Goal: Task Accomplishment & Management: Manage account settings

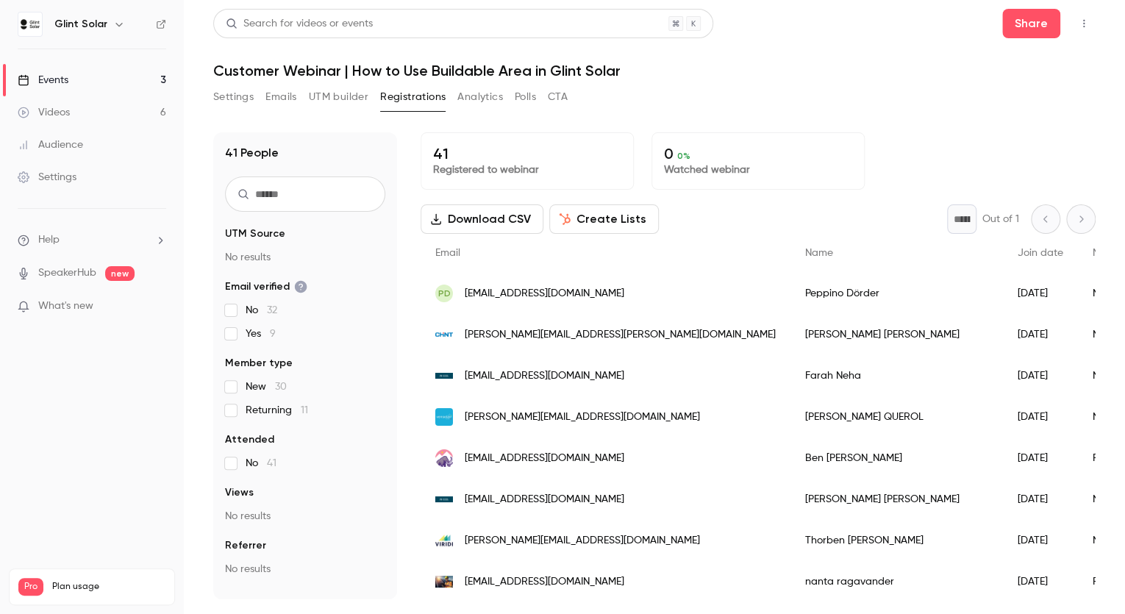
click at [1083, 22] on icon "button" at bounding box center [1084, 23] width 12 height 10
click at [1007, 103] on div "Enter Studio" at bounding box center [1028, 99] width 112 height 15
click at [239, 96] on button "Settings" at bounding box center [233, 97] width 40 height 24
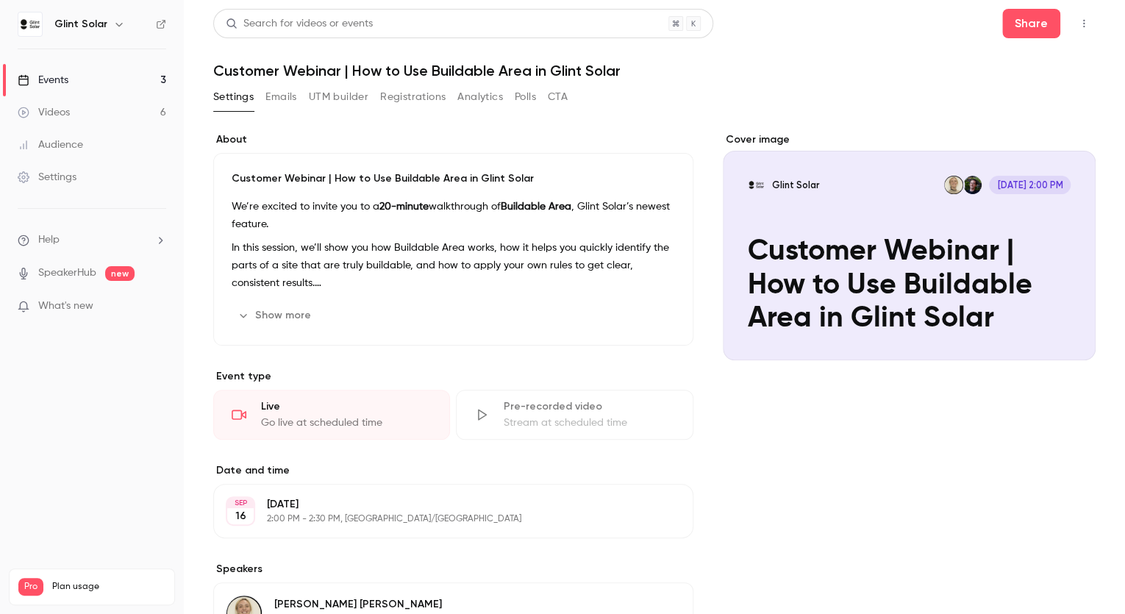
click at [290, 98] on button "Emails" at bounding box center [280, 97] width 31 height 24
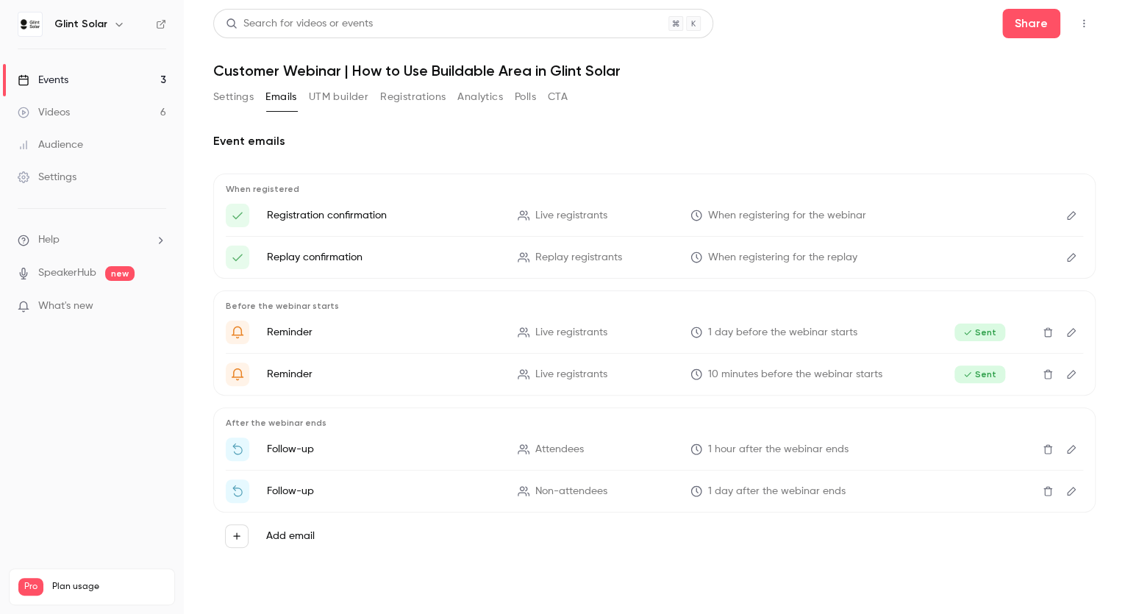
click at [476, 100] on button "Analytics" at bounding box center [480, 97] width 46 height 24
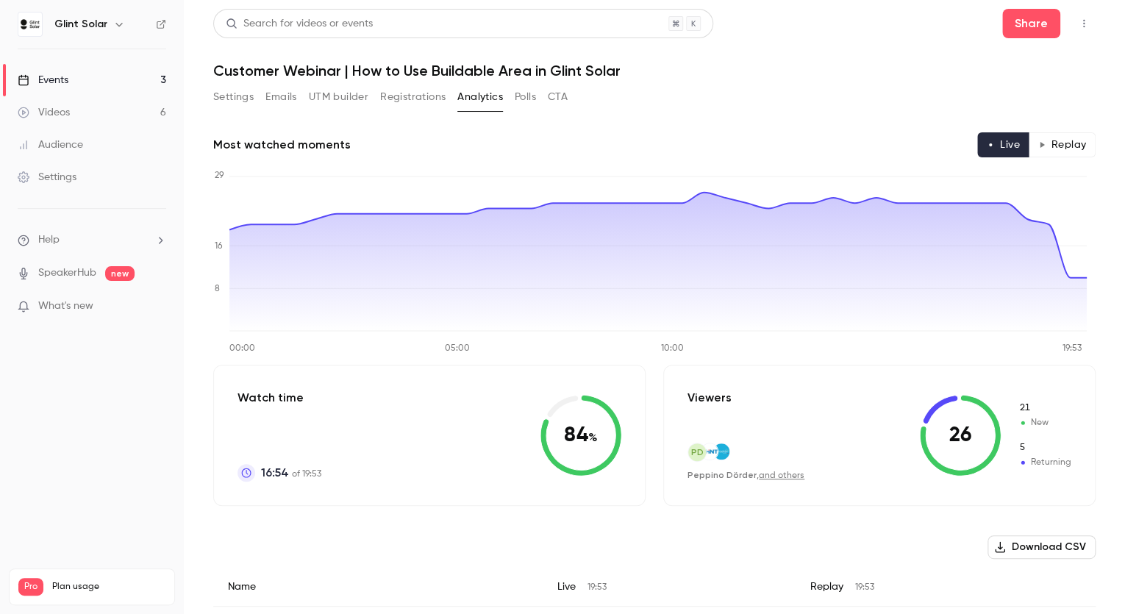
click at [779, 477] on link "and others" at bounding box center [782, 475] width 46 height 9
click at [523, 99] on button "Polls" at bounding box center [525, 97] width 21 height 24
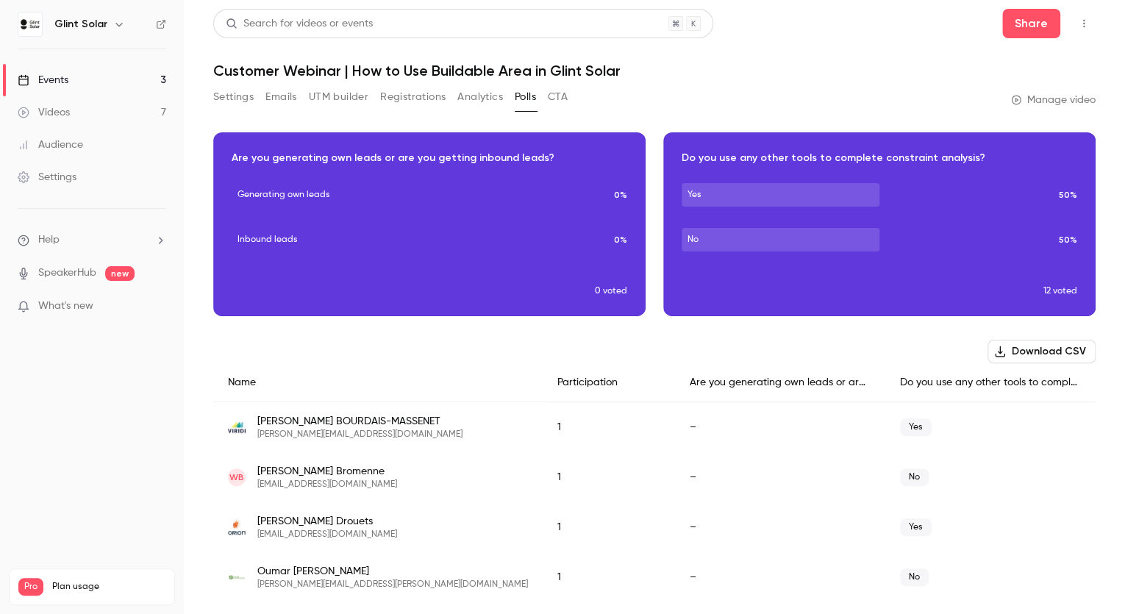
click at [480, 99] on button "Analytics" at bounding box center [480, 97] width 46 height 24
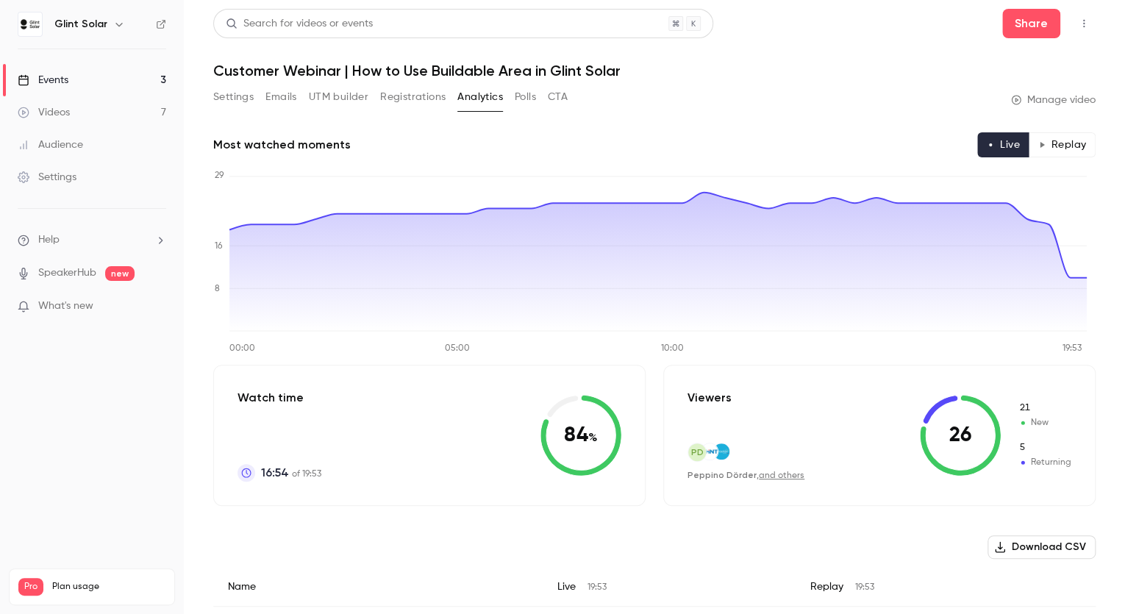
click at [528, 101] on button "Polls" at bounding box center [525, 97] width 21 height 24
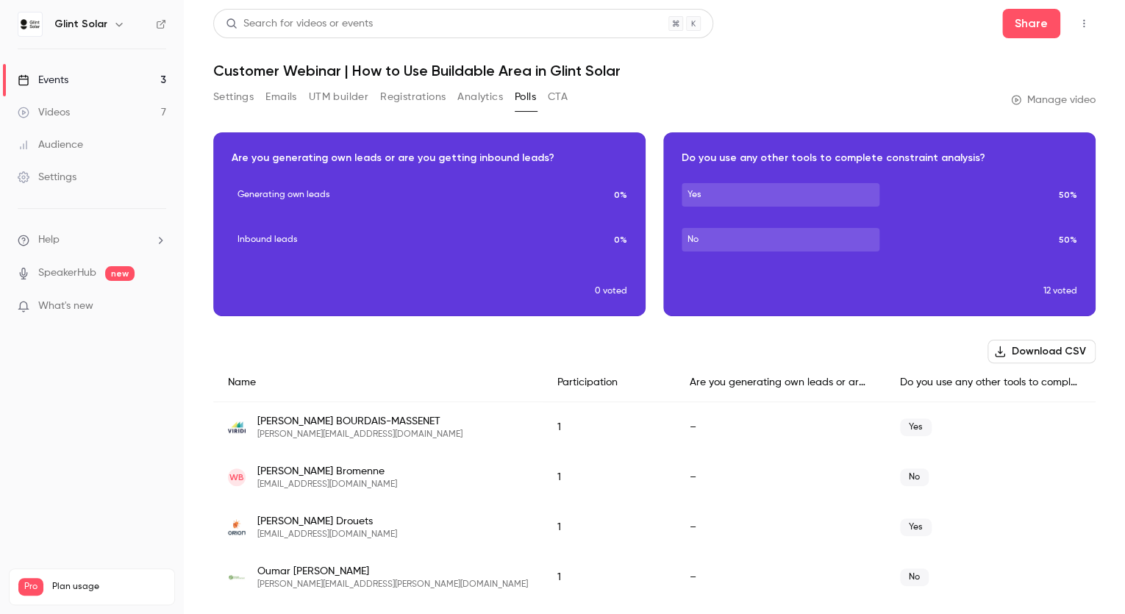
click at [480, 102] on button "Analytics" at bounding box center [480, 97] width 46 height 24
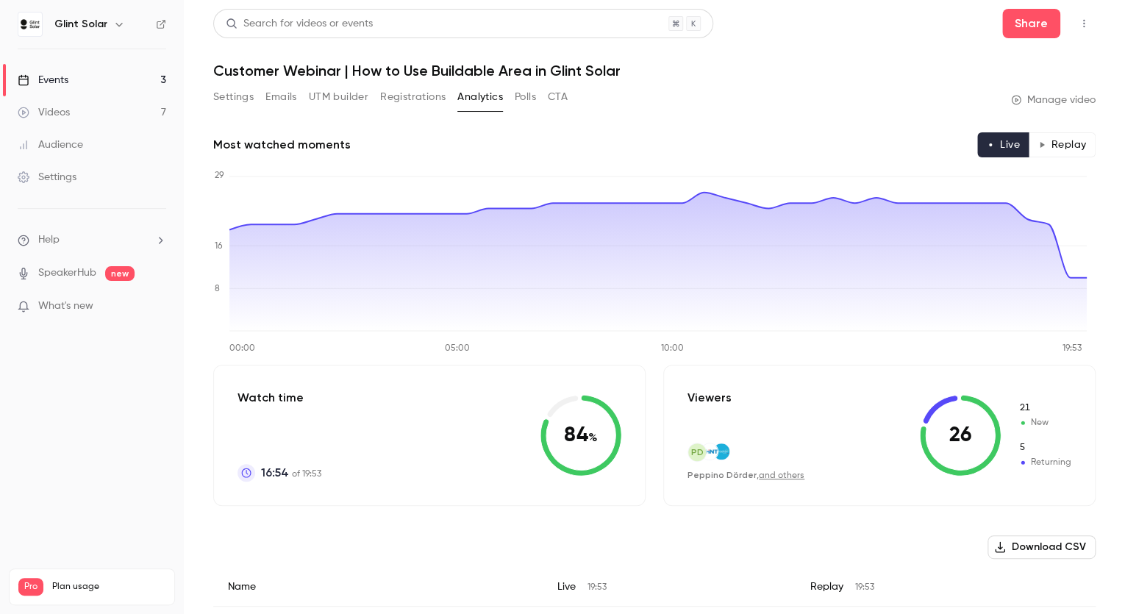
click at [532, 99] on button "Polls" at bounding box center [525, 97] width 21 height 24
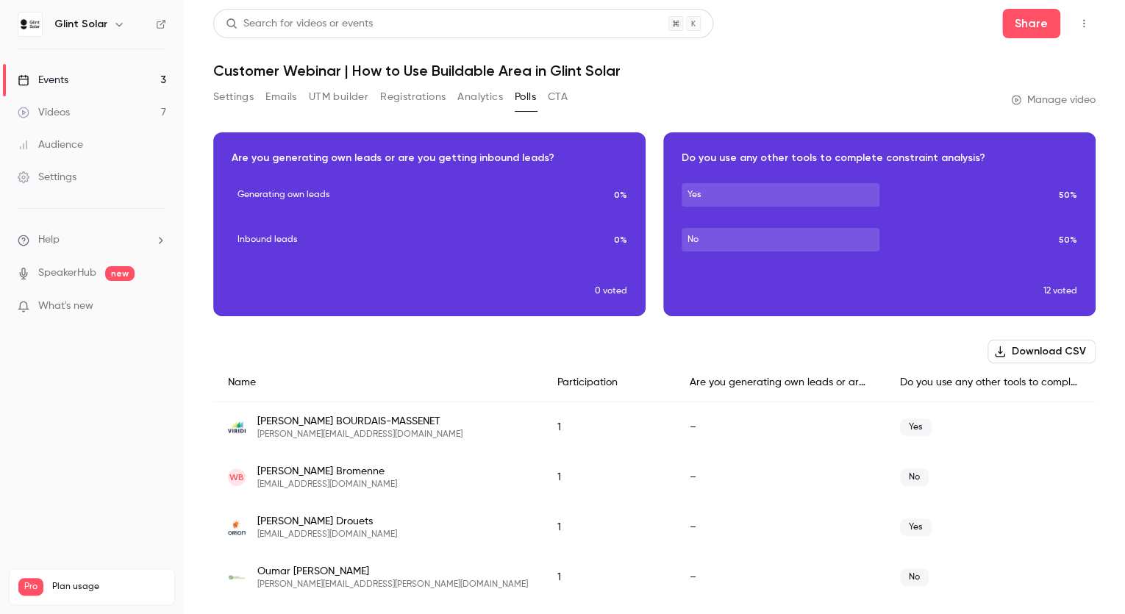
click at [560, 97] on button "CTA" at bounding box center [558, 97] width 20 height 24
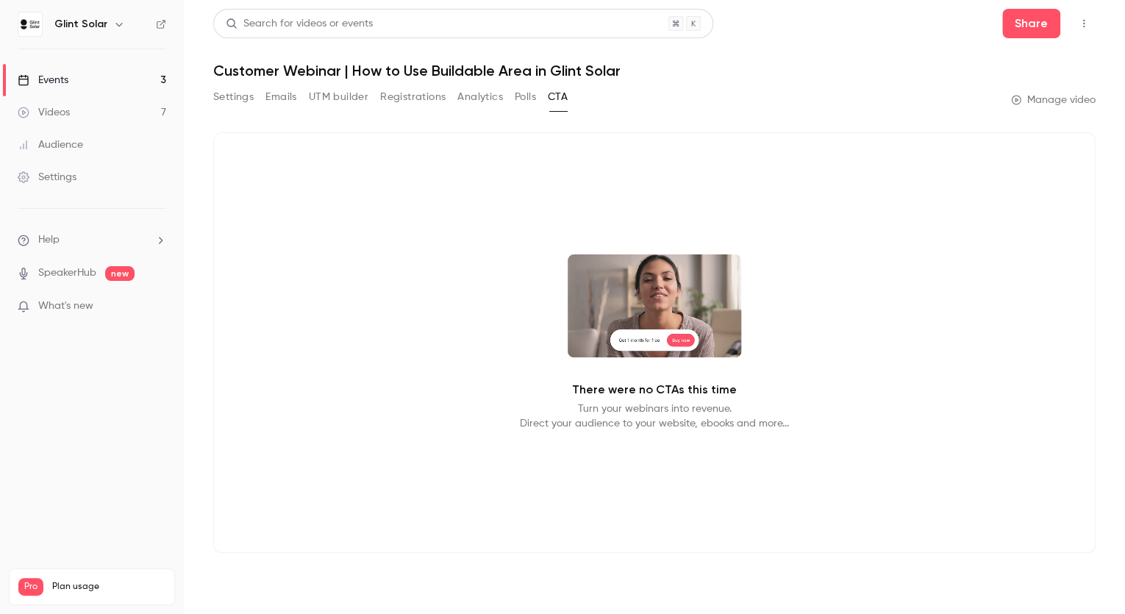
click at [429, 99] on button "Registrations" at bounding box center [412, 97] width 65 height 24
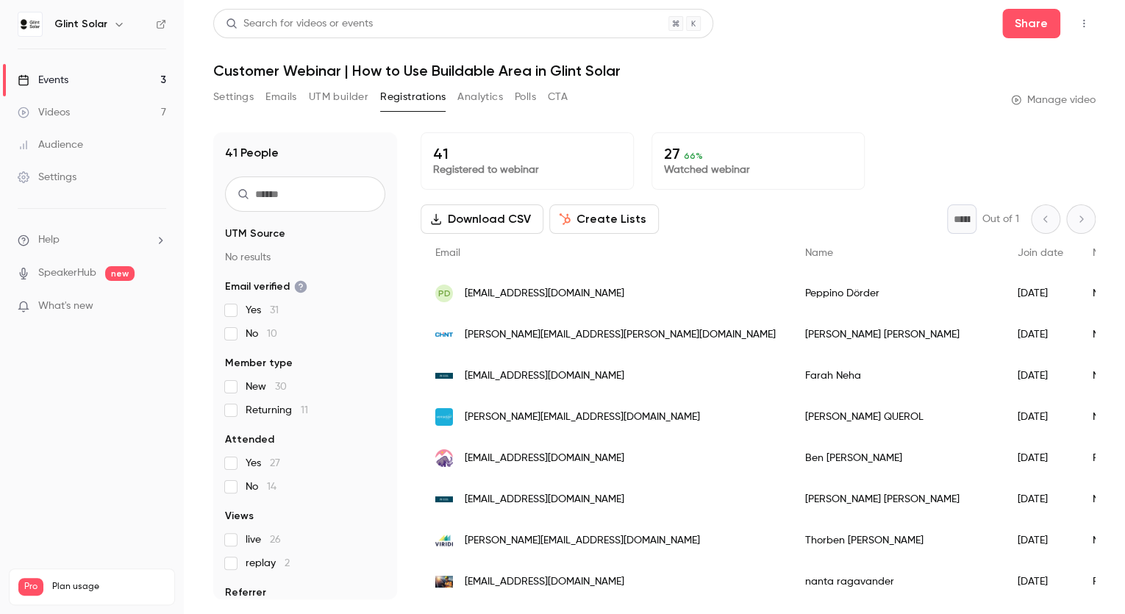
click at [477, 101] on button "Analytics" at bounding box center [480, 97] width 46 height 24
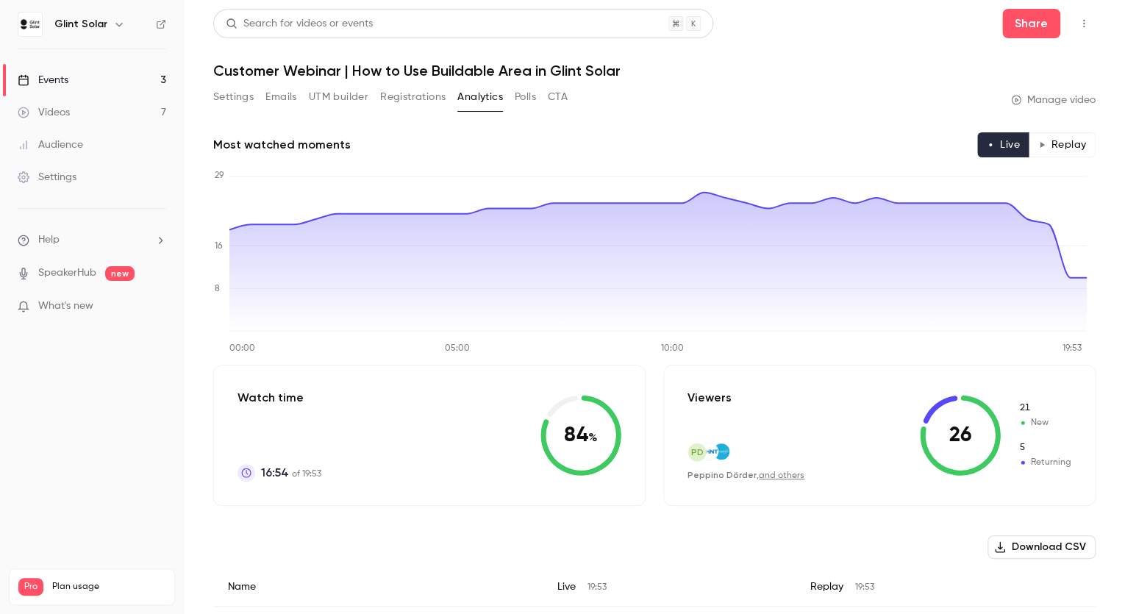
click at [527, 99] on button "Polls" at bounding box center [525, 97] width 21 height 24
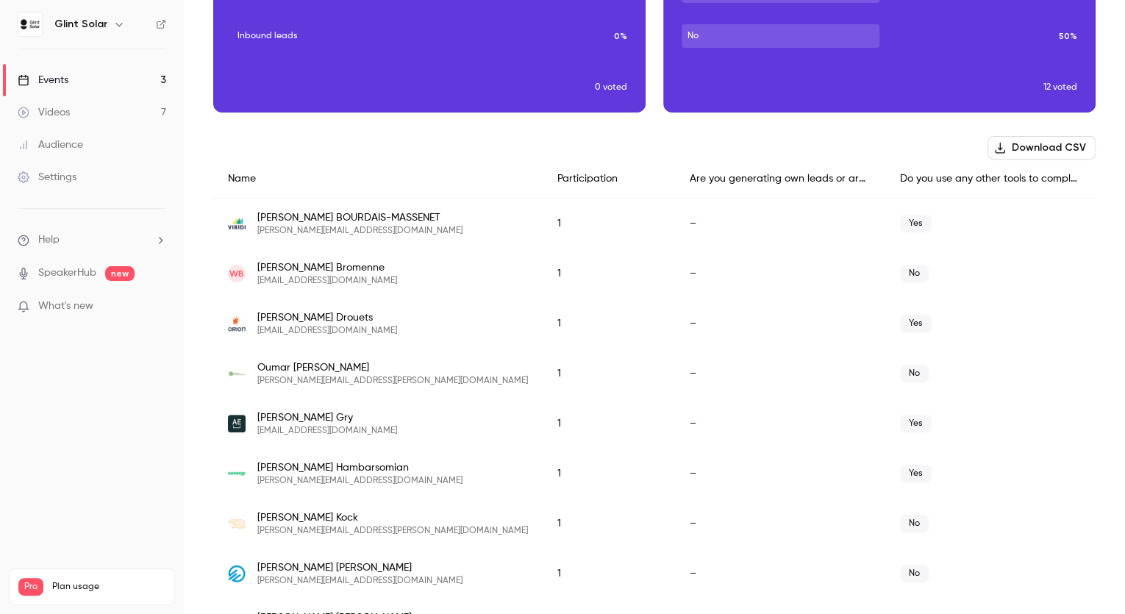
scroll to position [126, 0]
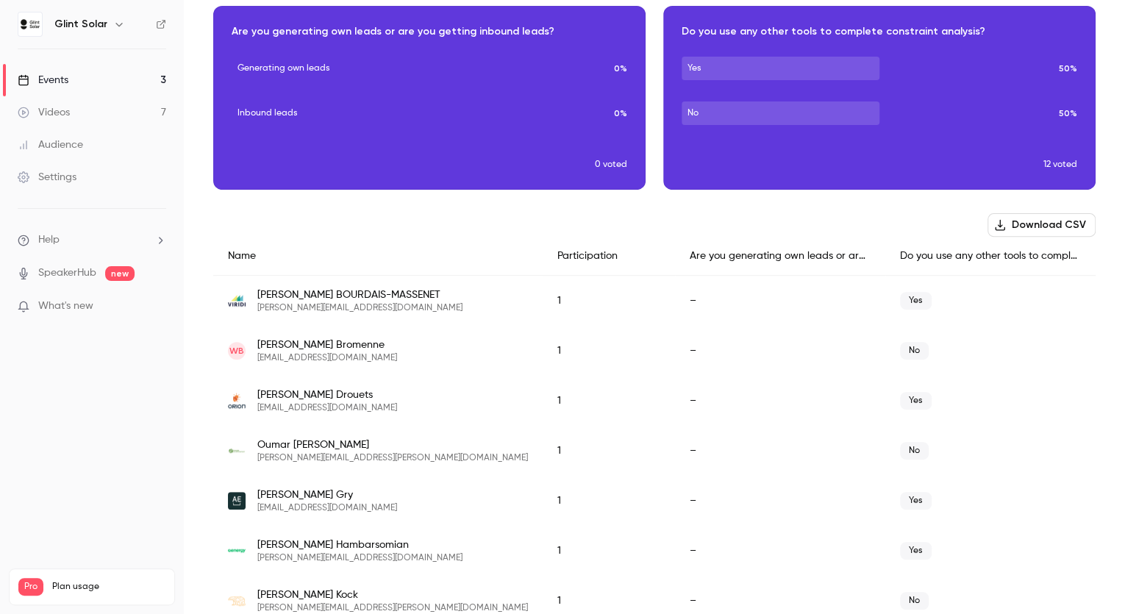
click at [1016, 227] on button "Download CSV" at bounding box center [1042, 225] width 108 height 24
click at [190, 191] on main "Search for videos or events Share Customer Webinar | How to Use Buildable Area …" at bounding box center [654, 307] width 941 height 614
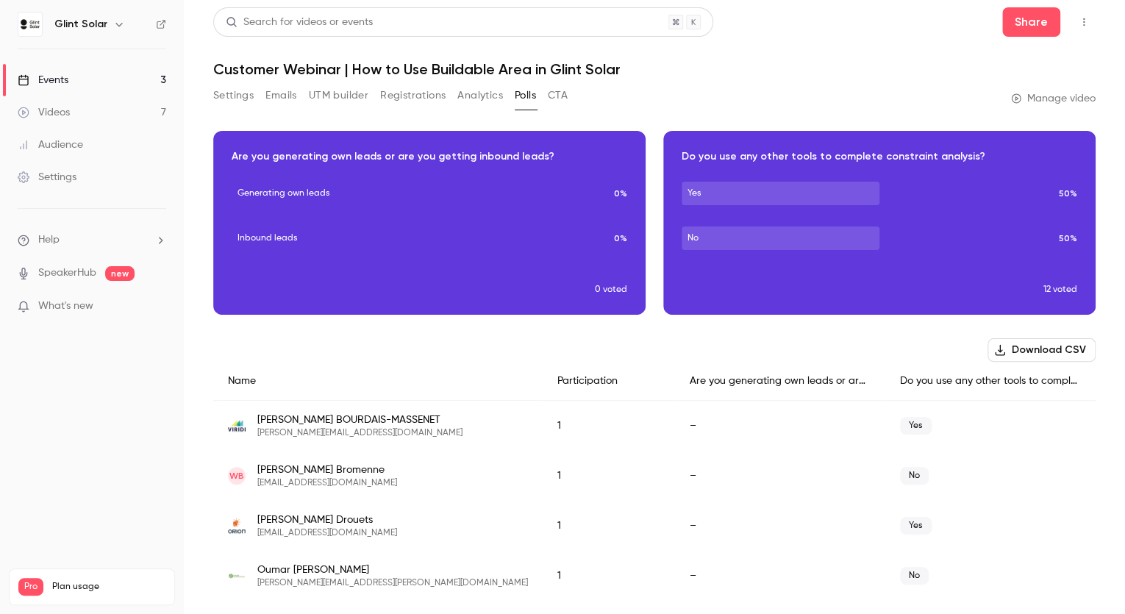
scroll to position [0, 0]
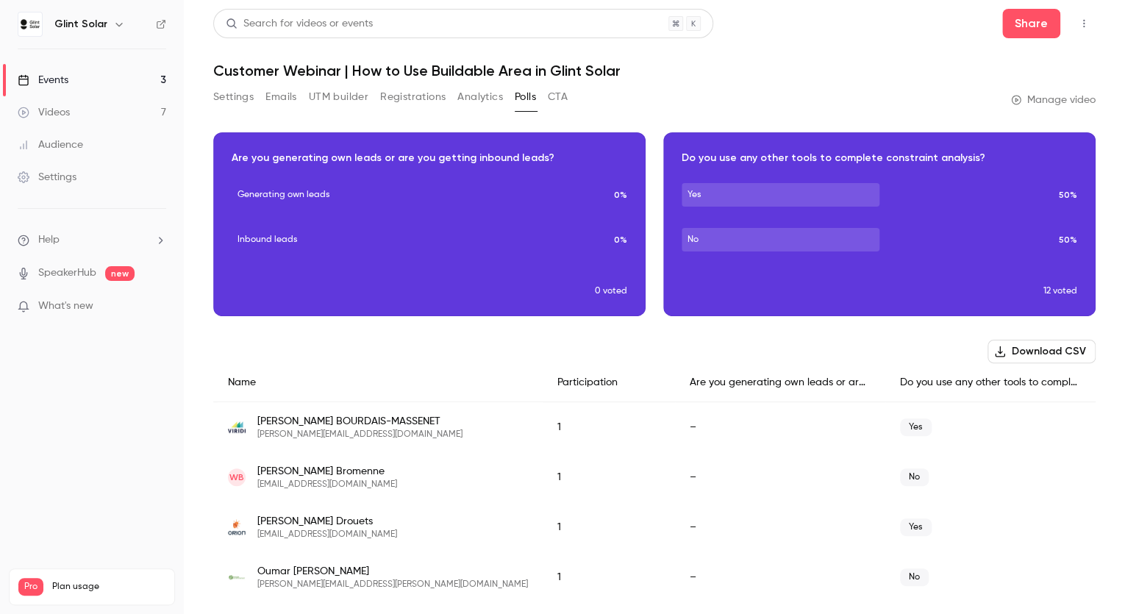
click at [487, 99] on button "Analytics" at bounding box center [480, 97] width 46 height 24
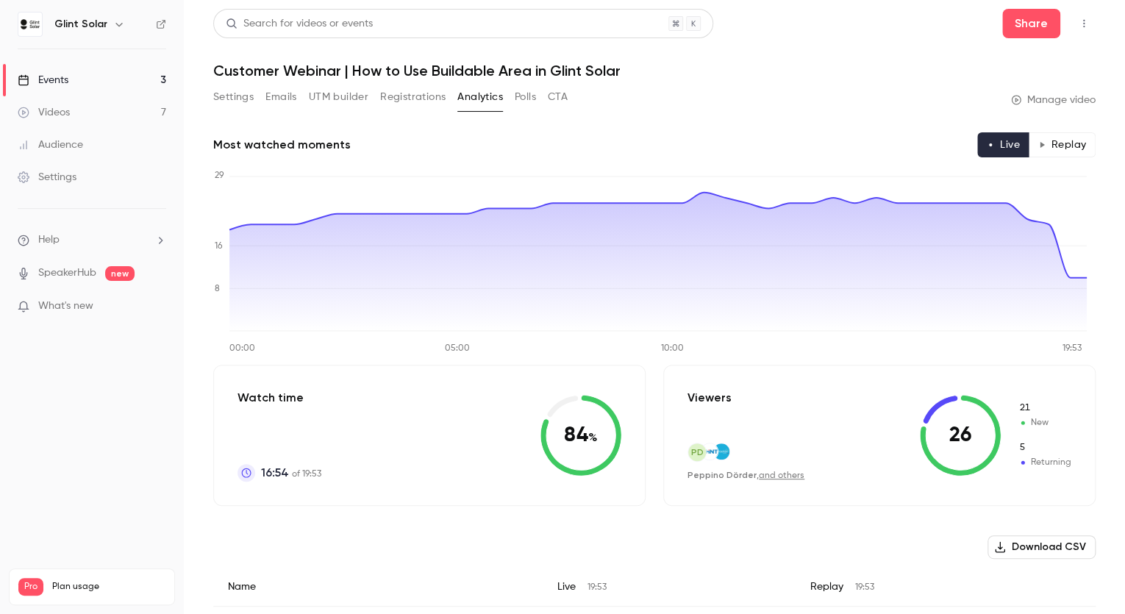
click at [238, 100] on button "Settings" at bounding box center [233, 97] width 40 height 24
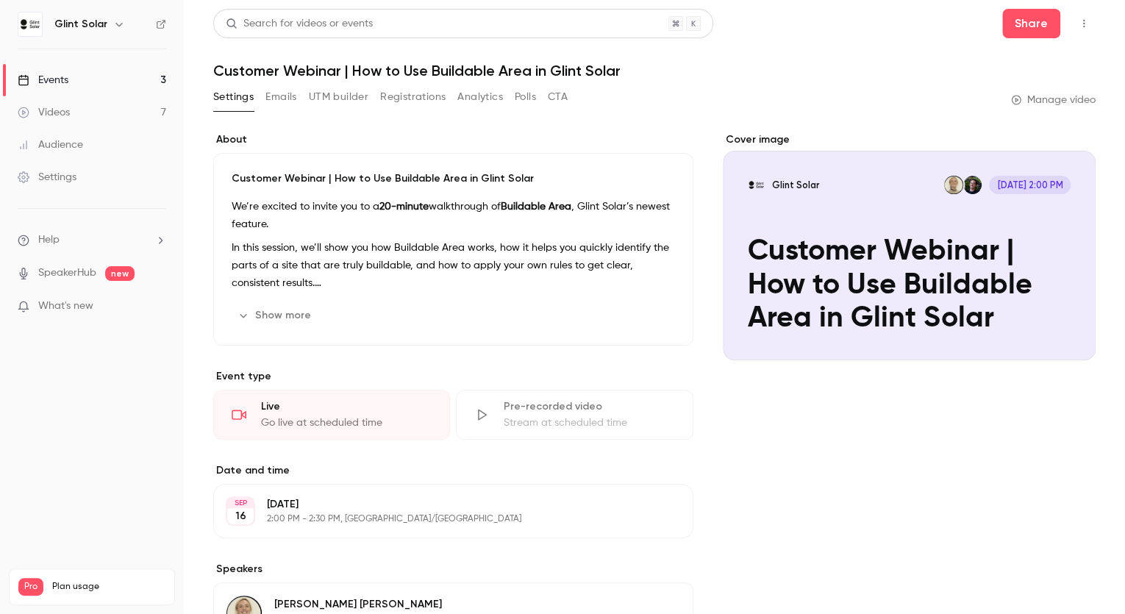
click at [1078, 26] on icon "button" at bounding box center [1084, 23] width 12 height 10
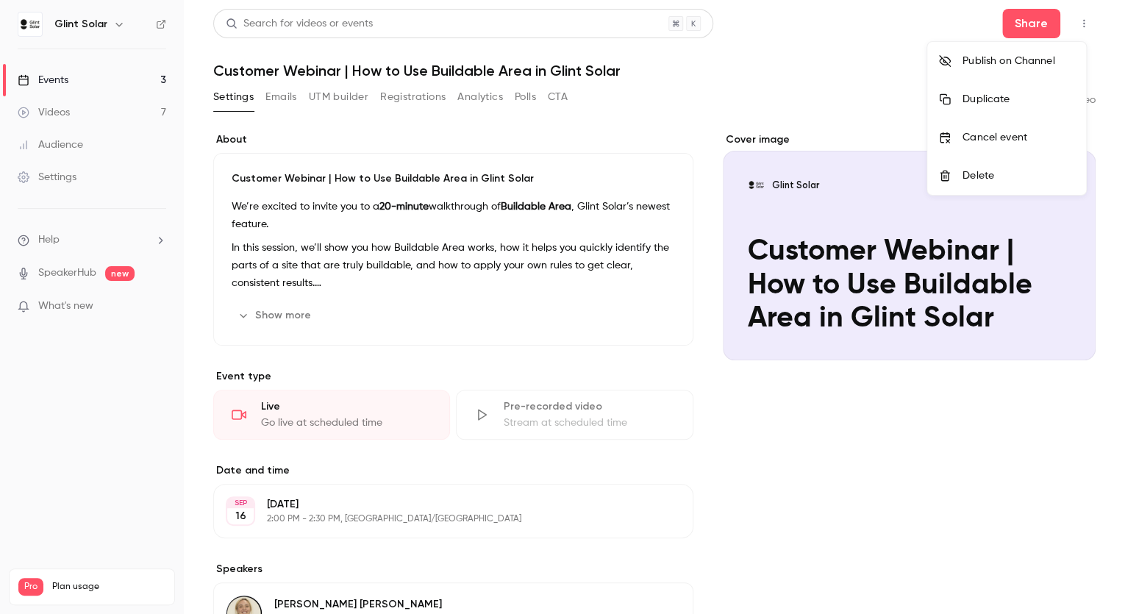
click at [880, 57] on div at bounding box center [562, 307] width 1125 height 614
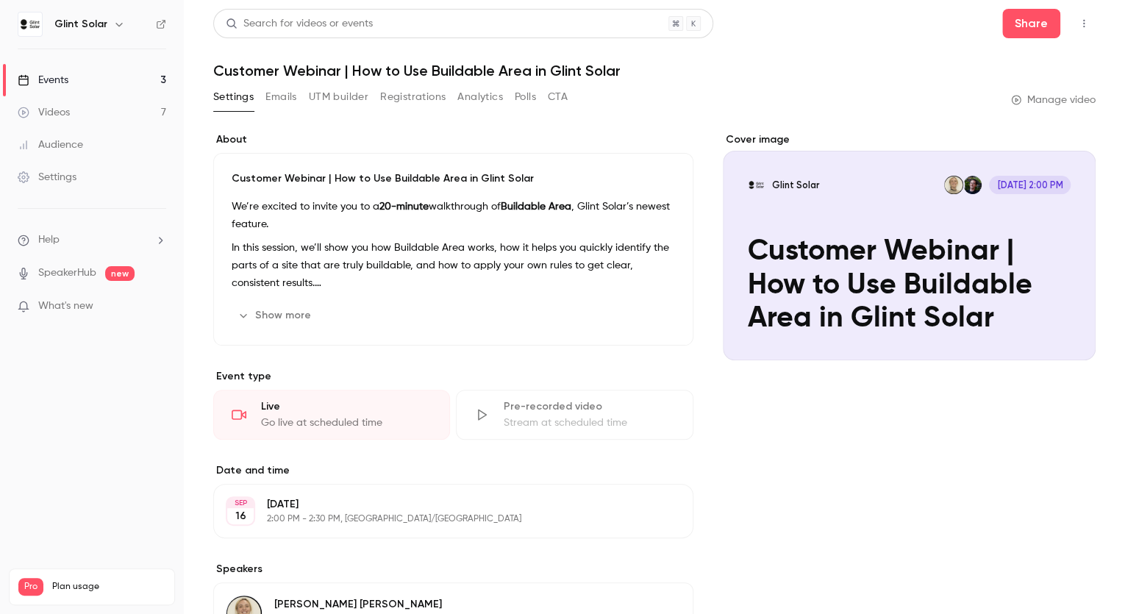
click at [275, 103] on button "Emails" at bounding box center [280, 97] width 31 height 24
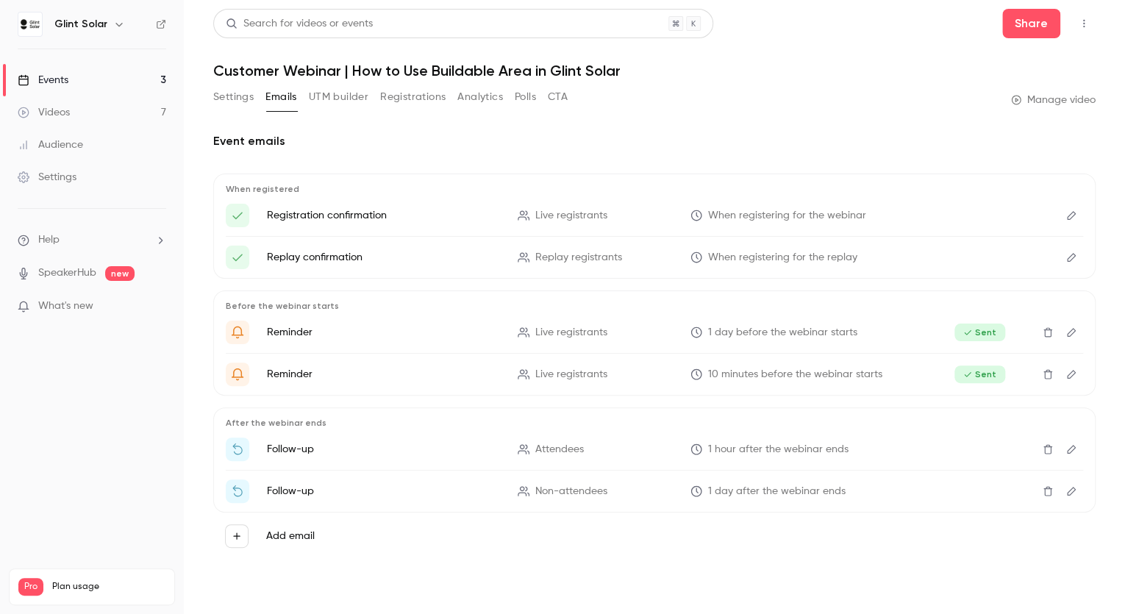
click at [326, 98] on button "UTM builder" at bounding box center [339, 97] width 60 height 24
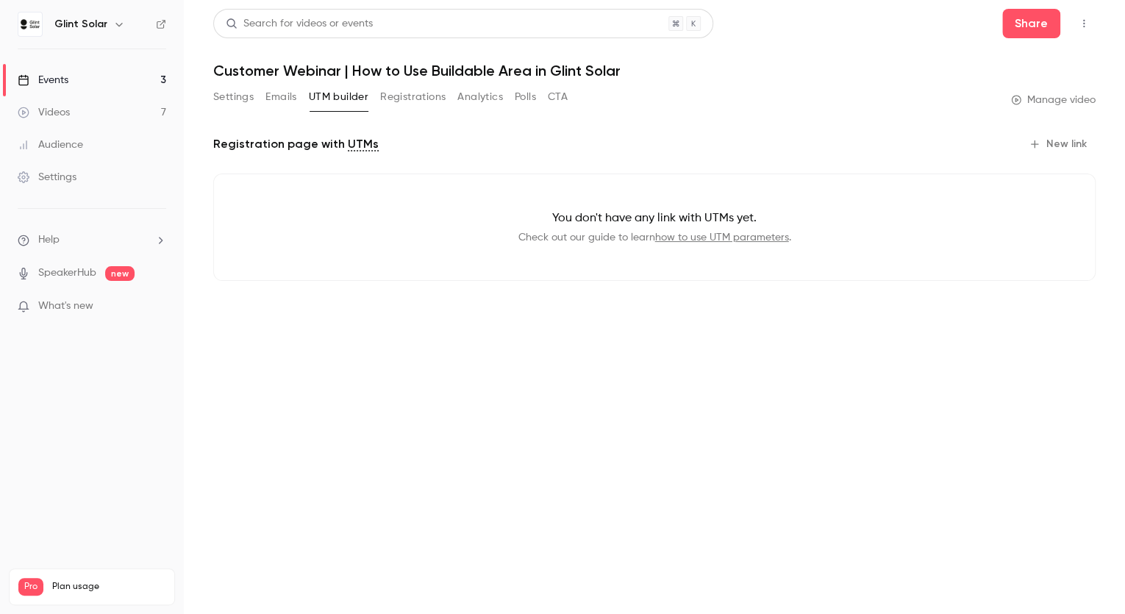
click at [417, 101] on button "Registrations" at bounding box center [412, 97] width 65 height 24
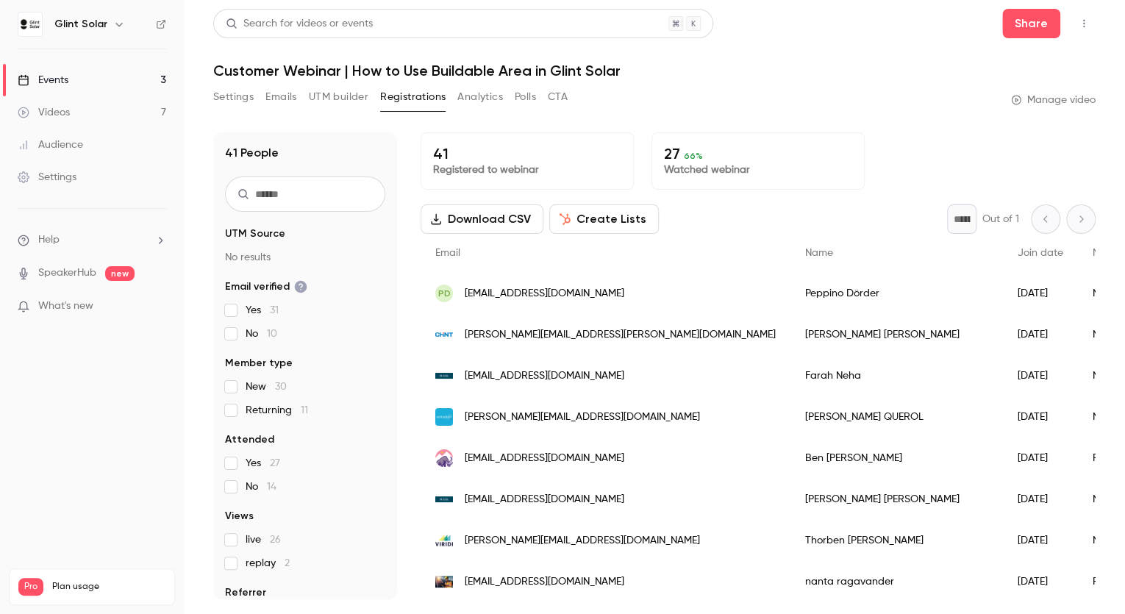
click at [474, 97] on button "Analytics" at bounding box center [480, 97] width 46 height 24
